Goal: Consume media (video, audio): Consume media (video, audio)

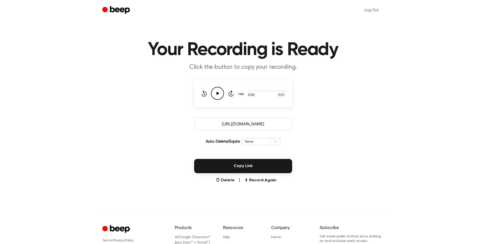
click at [362, 127] on main "Your Recording is Ready Click the button to copy your recording. 0:00 0:01 Your…" at bounding box center [243, 94] width 486 height 188
click at [225, 142] on p "Auto-Delete/Expire" at bounding box center [222, 142] width 34 height 6
click at [214, 141] on p "Auto-Delete/Expire" at bounding box center [222, 142] width 34 height 6
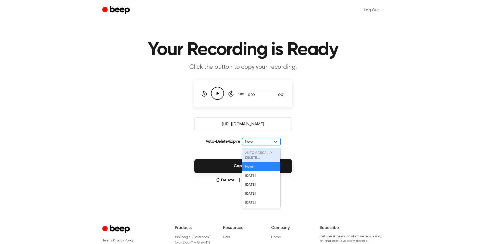
click at [262, 142] on div "Never" at bounding box center [256, 141] width 23 height 5
click at [329, 157] on div "Copy Link" at bounding box center [242, 163] width 473 height 20
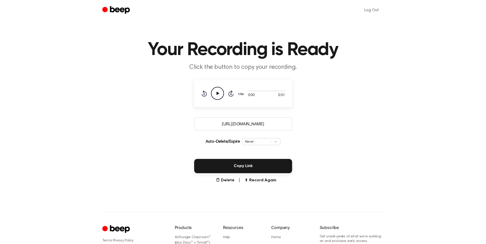
click at [329, 157] on div "Copy Link" at bounding box center [242, 163] width 473 height 20
drag, startPoint x: 210, startPoint y: 141, endPoint x: 247, endPoint y: 141, distance: 37.0
click at [251, 141] on div "Auto-Delete/Expire Never | Download" at bounding box center [243, 142] width 98 height 14
click at [229, 141] on p "Auto-Delete/Expire" at bounding box center [222, 142] width 34 height 6
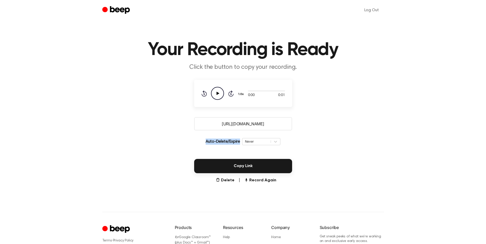
click at [229, 141] on p "Auto-Delete/Expire" at bounding box center [222, 142] width 34 height 6
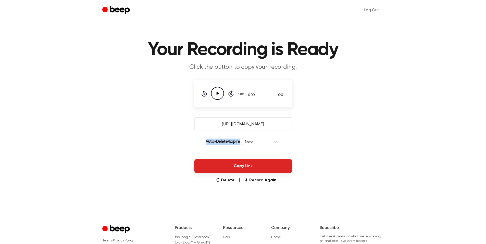
click at [229, 141] on p "Auto-Delete/Expire" at bounding box center [222, 142] width 34 height 6
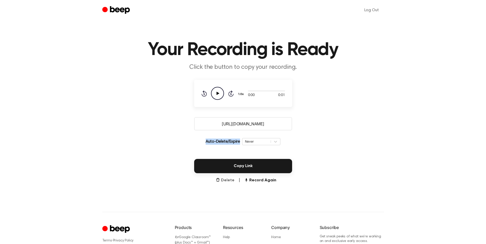
click at [228, 183] on button "Delete" at bounding box center [225, 180] width 19 height 6
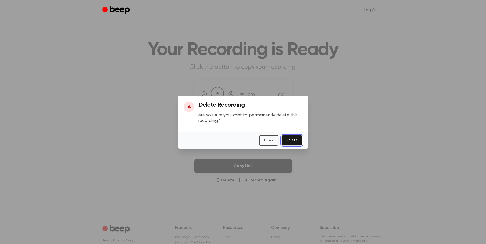
click at [291, 141] on button "Delete" at bounding box center [291, 140] width 21 height 10
click at [290, 136] on button "Delete" at bounding box center [291, 140] width 21 height 10
click at [324, 58] on div at bounding box center [243, 122] width 486 height 244
click at [269, 144] on button "Close" at bounding box center [268, 140] width 19 height 10
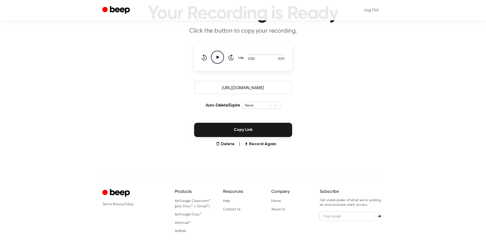
scroll to position [66, 0]
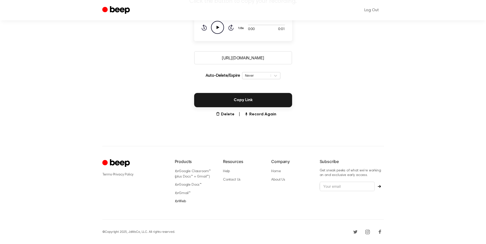
click at [181, 202] on link "for Web" at bounding box center [180, 202] width 11 height 4
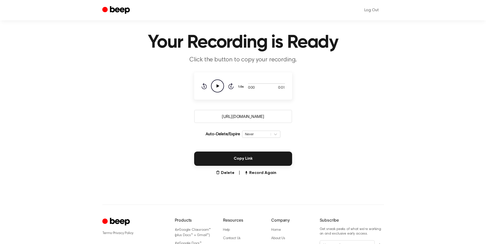
scroll to position [0, 0]
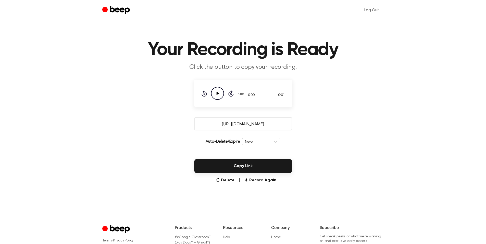
click at [248, 124] on input "https://beep.audio/5ZvkXvd" at bounding box center [243, 123] width 98 height 13
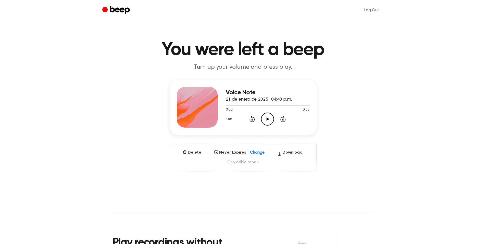
click at [268, 116] on icon "Play Audio" at bounding box center [267, 119] width 13 height 13
click at [242, 95] on h3 "Voice Note" at bounding box center [268, 92] width 84 height 7
click at [236, 86] on div "Voice Note 21 de enero de 2025 · 04:40 p.m. 0:00 0:35 Your browser does not sup…" at bounding box center [242, 107] width 147 height 55
click at [230, 91] on h3 "Voice Note" at bounding box center [268, 92] width 84 height 7
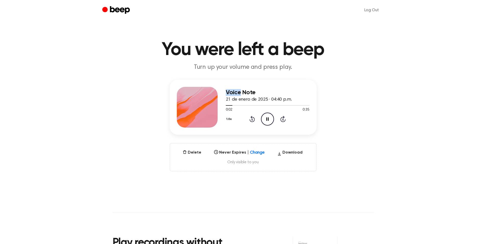
click at [230, 91] on h3 "Voice Note" at bounding box center [268, 92] width 84 height 7
click at [351, 101] on div "Voice Note 21 de enero de 2025 · 04:40 p.m. 0:03 0:35 Your browser does not sup…" at bounding box center [242, 126] width 473 height 92
click at [272, 119] on icon "Play Audio" at bounding box center [267, 119] width 13 height 13
